Goal: Information Seeking & Learning: Learn about a topic

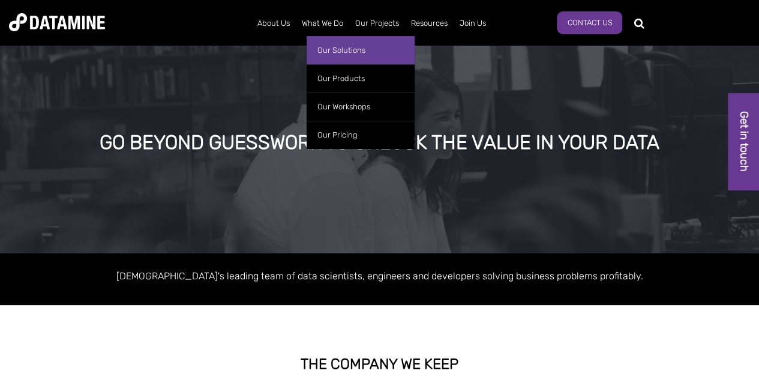
click at [325, 43] on link "Our Solutions" at bounding box center [361, 50] width 108 height 28
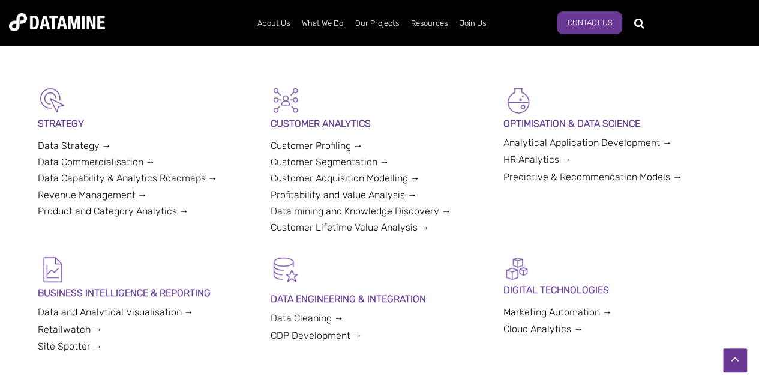
scroll to position [300, 0]
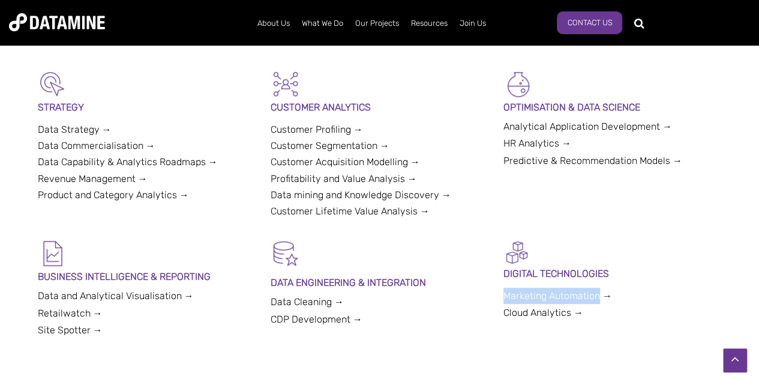
drag, startPoint x: 503, startPoint y: 295, endPoint x: 600, endPoint y: 296, distance: 96.6
click at [600, 296] on div "BUSINESS INTELLIGENCE & REPORTING Data and Analytical Visualisation → Retailwat…" at bounding box center [380, 299] width 684 height 122
copy link "Marketing Automation"
